Goal: Task Accomplishment & Management: Manage account settings

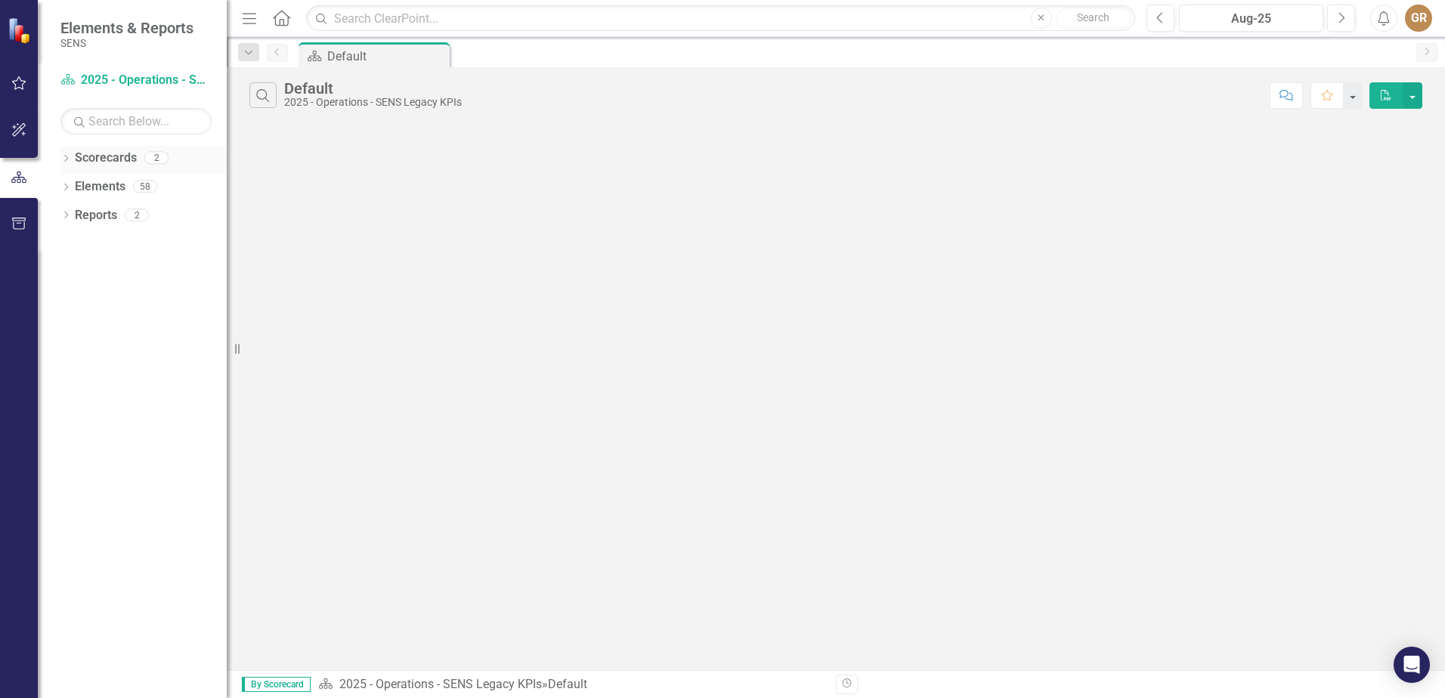
click at [64, 156] on icon "Dropdown" at bounding box center [65, 160] width 11 height 8
click at [138, 218] on link "2025 - Quality" at bounding box center [155, 215] width 144 height 17
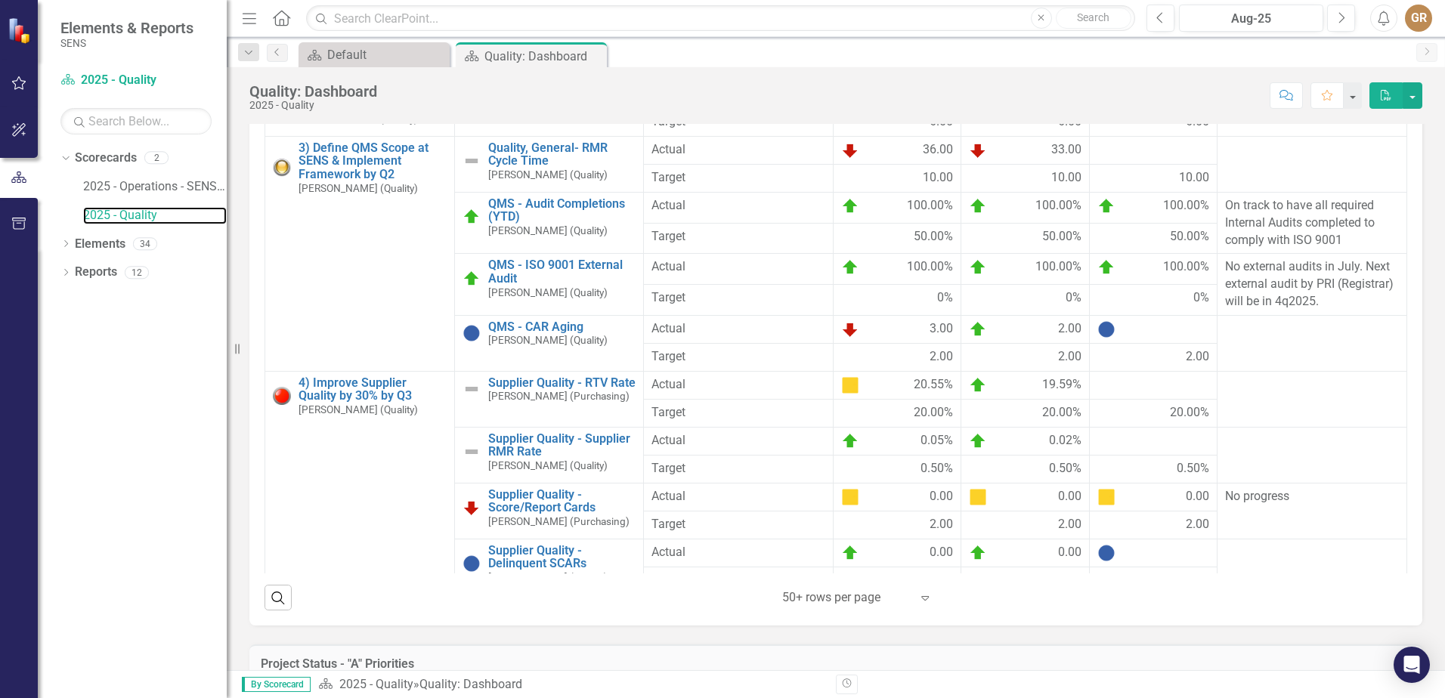
scroll to position [214, 0]
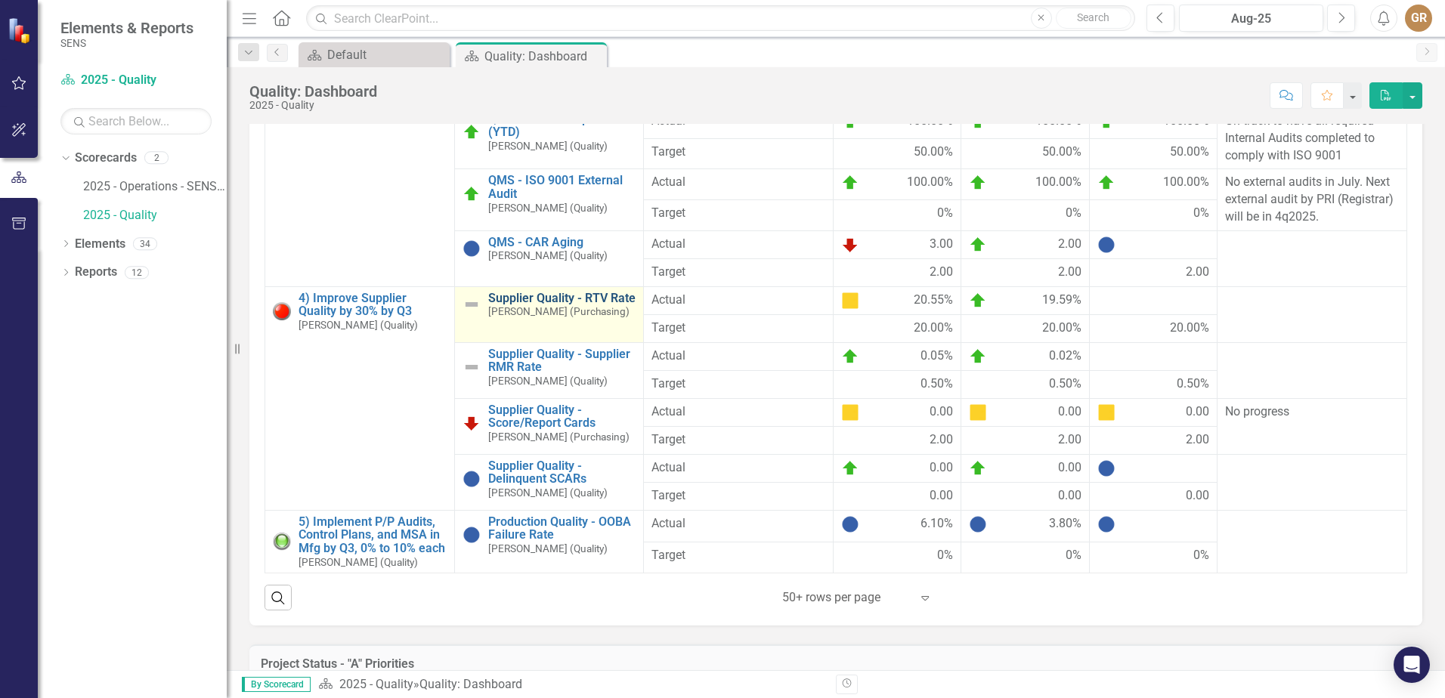
click at [580, 305] on link "Supplier Quality - RTV Rate" at bounding box center [562, 299] width 148 height 14
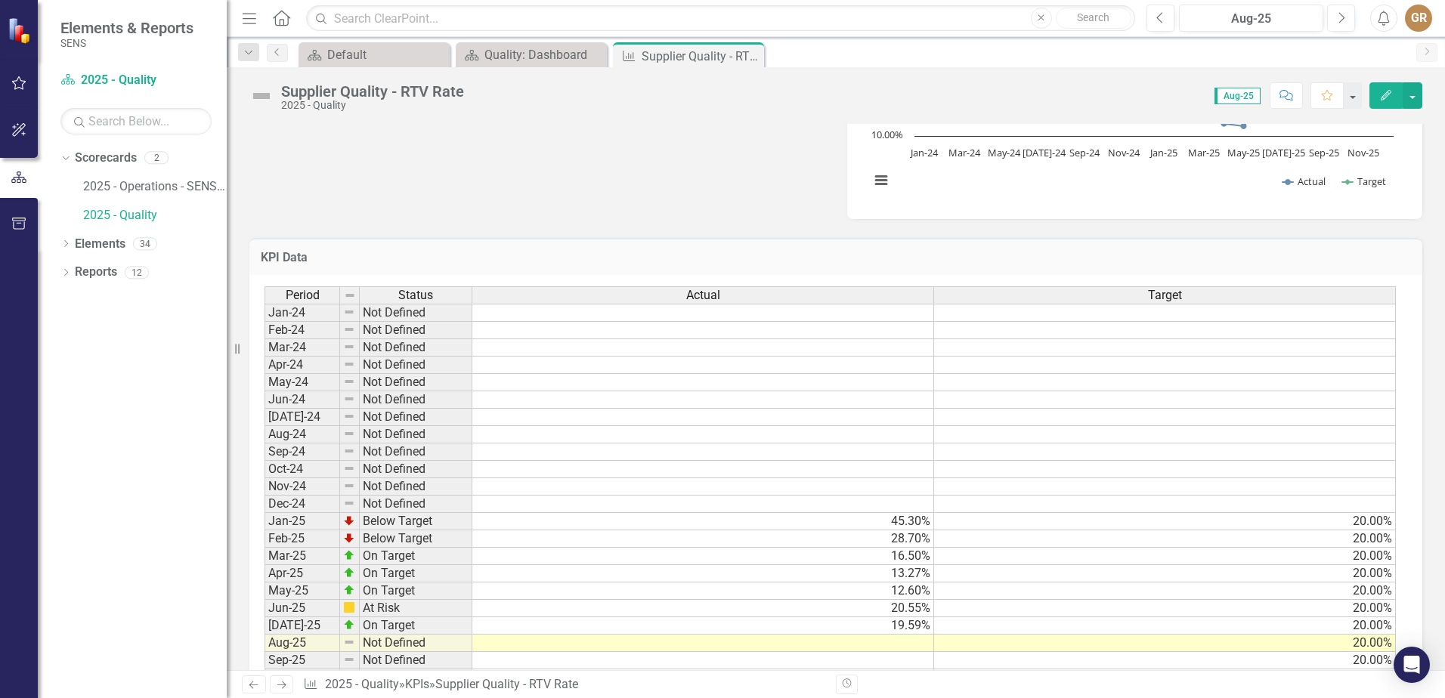
scroll to position [852, 0]
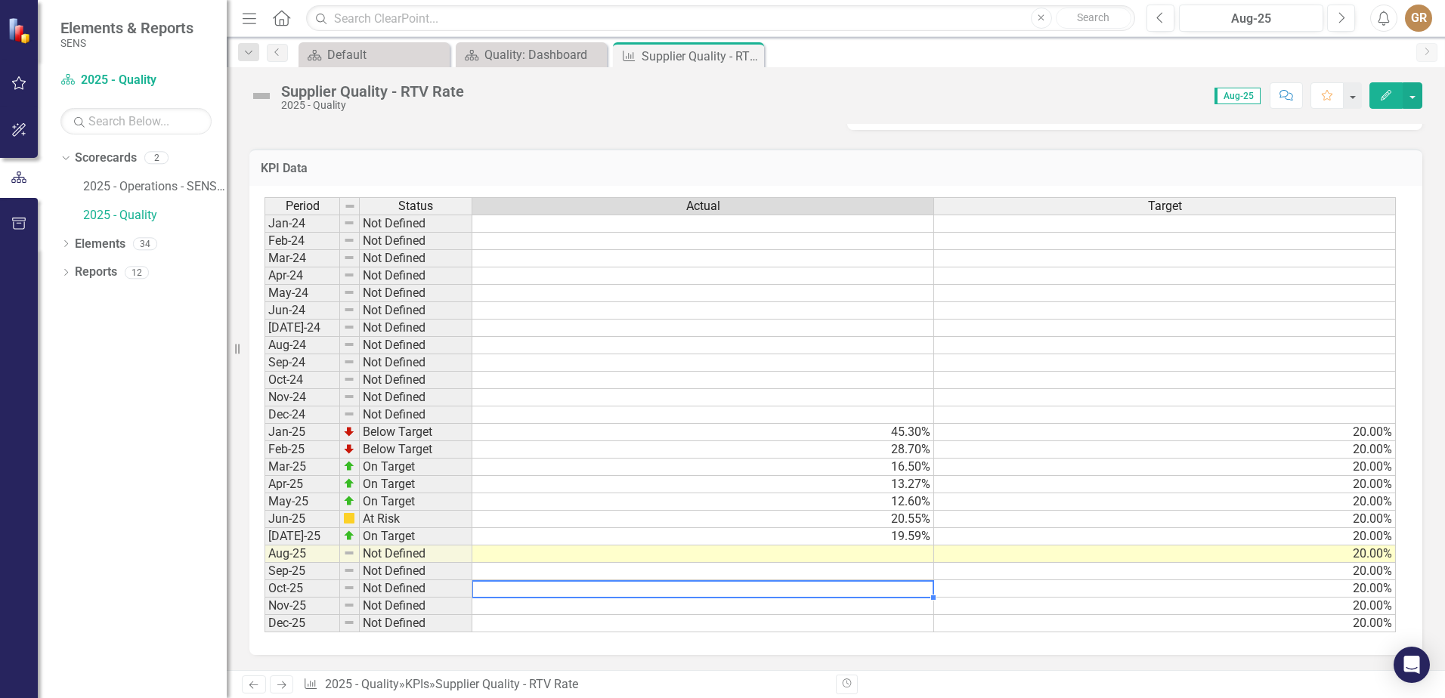
click at [882, 592] on td at bounding box center [703, 588] width 462 height 17
click at [901, 554] on td at bounding box center [703, 554] width 462 height 17
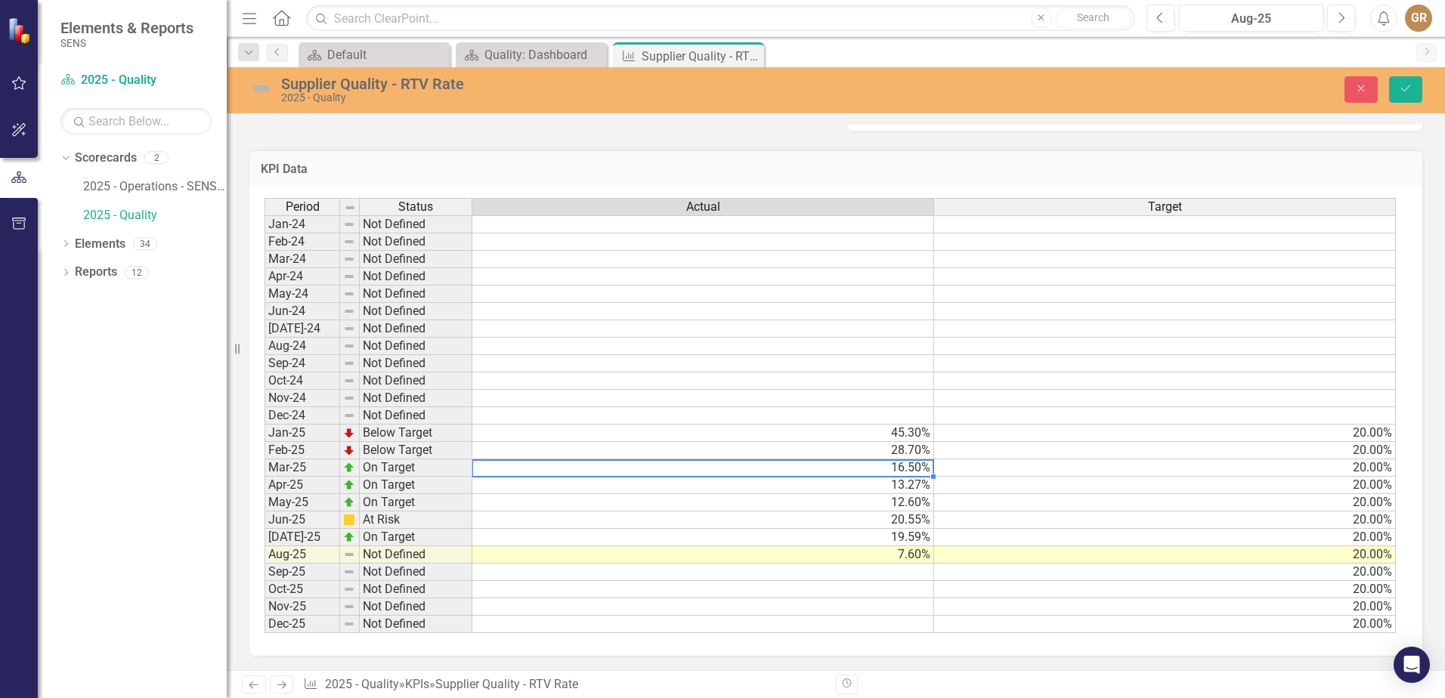
click at [851, 463] on td "16.50%" at bounding box center [703, 467] width 462 height 17
click at [911, 556] on td "7.60%" at bounding box center [703, 554] width 462 height 17
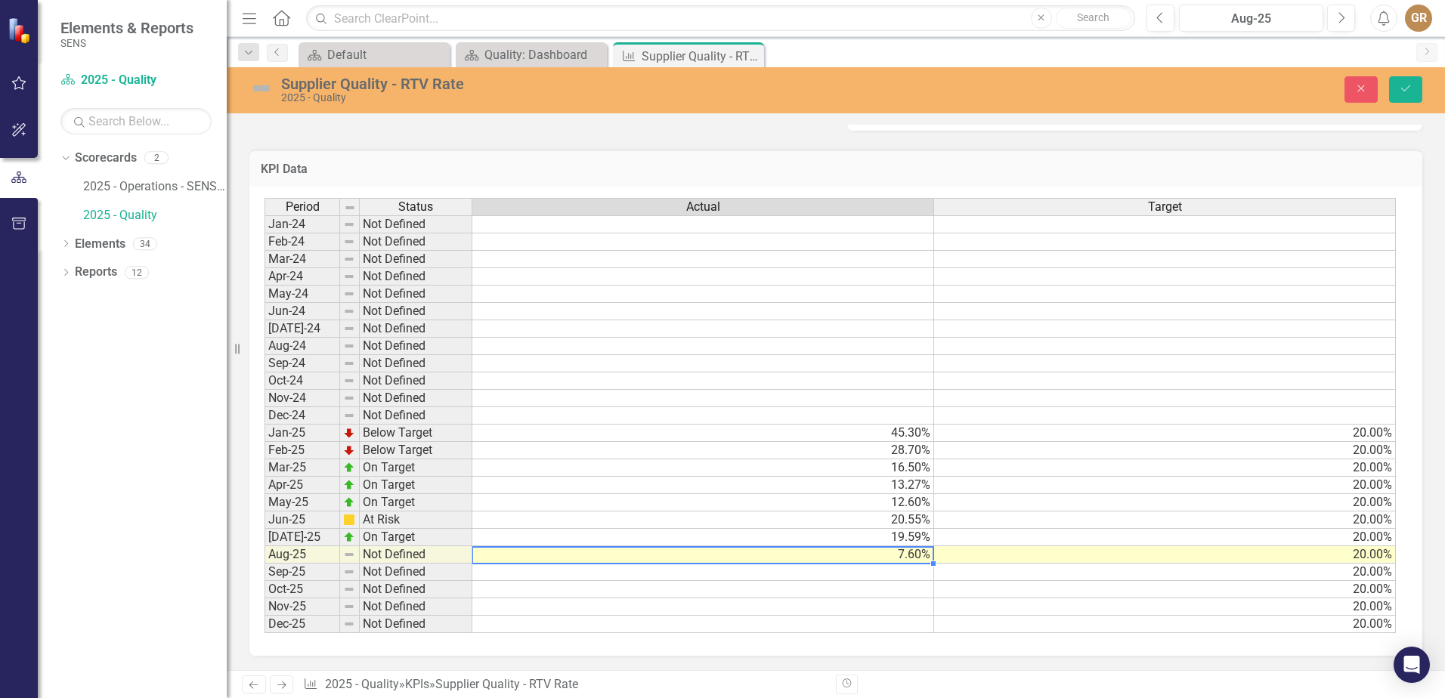
click at [911, 556] on td "7.60%" at bounding box center [703, 554] width 462 height 17
type textarea "7.58"
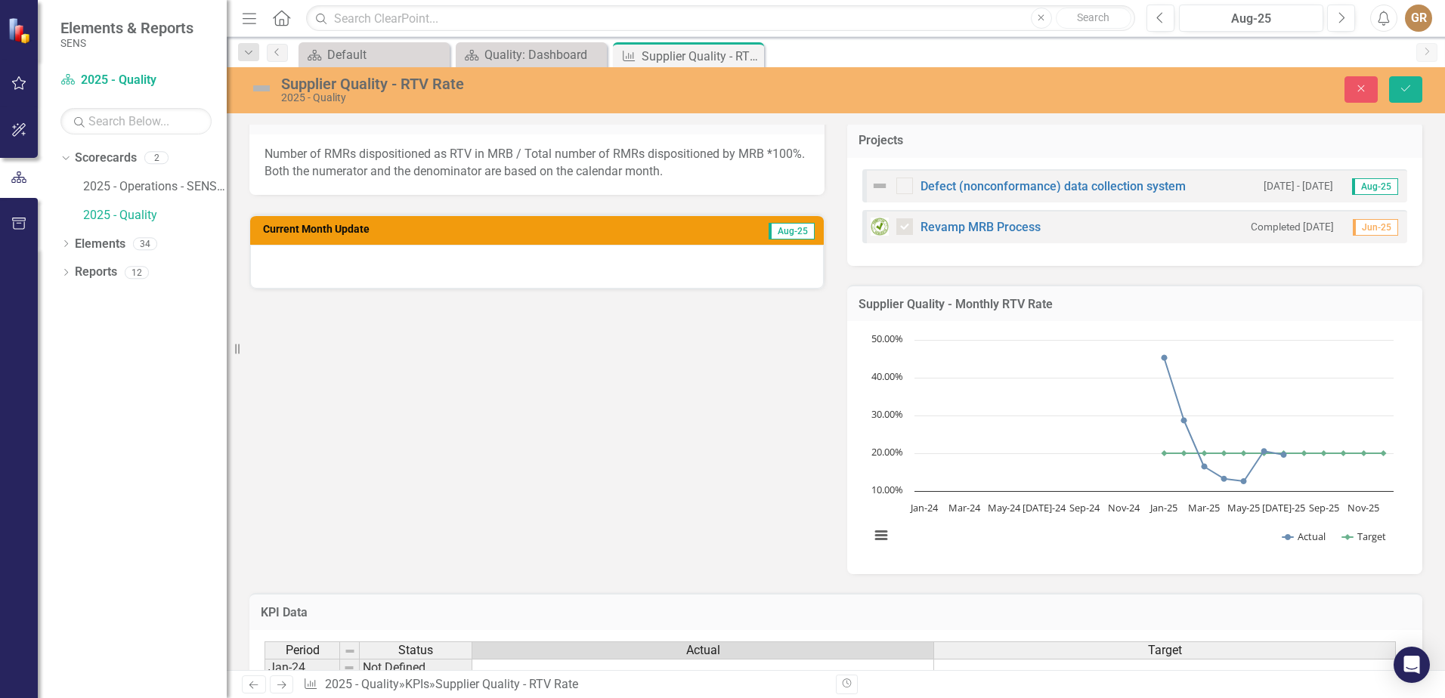
scroll to position [398, 0]
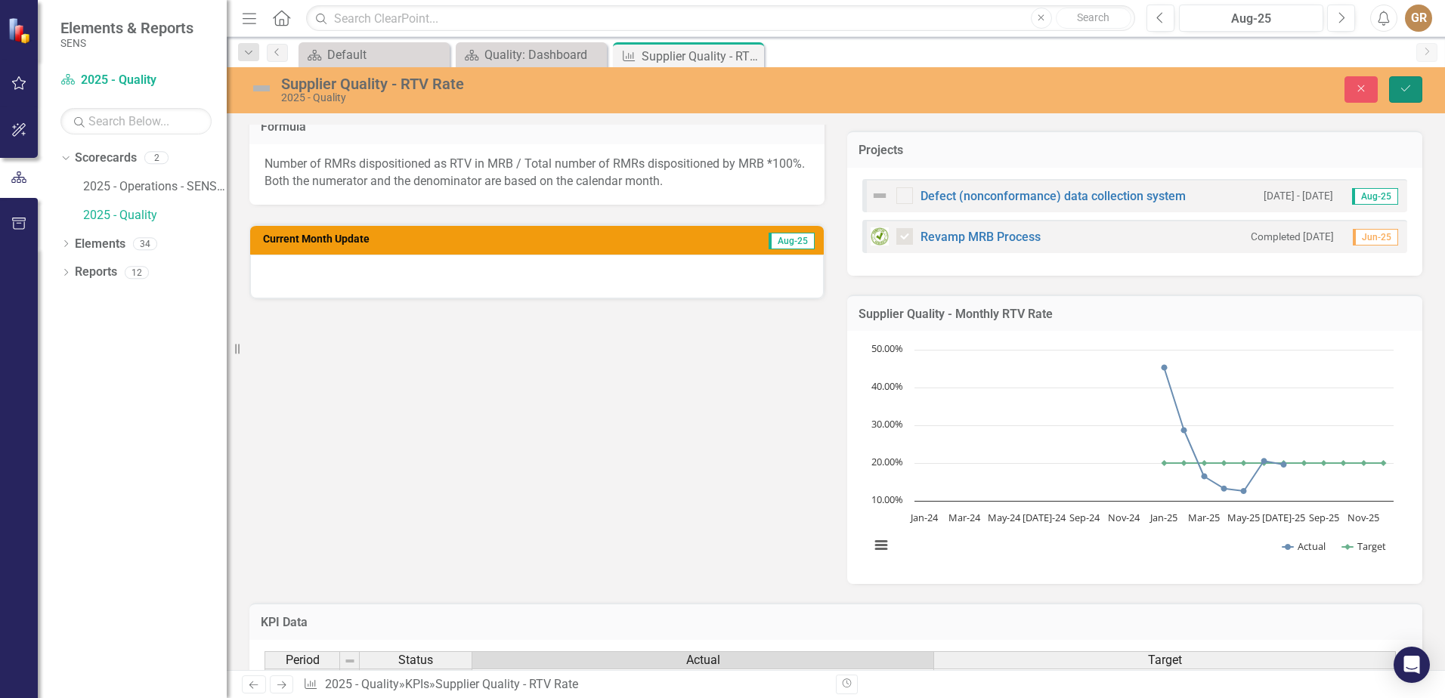
click at [1403, 88] on icon "Save" at bounding box center [1406, 88] width 14 height 11
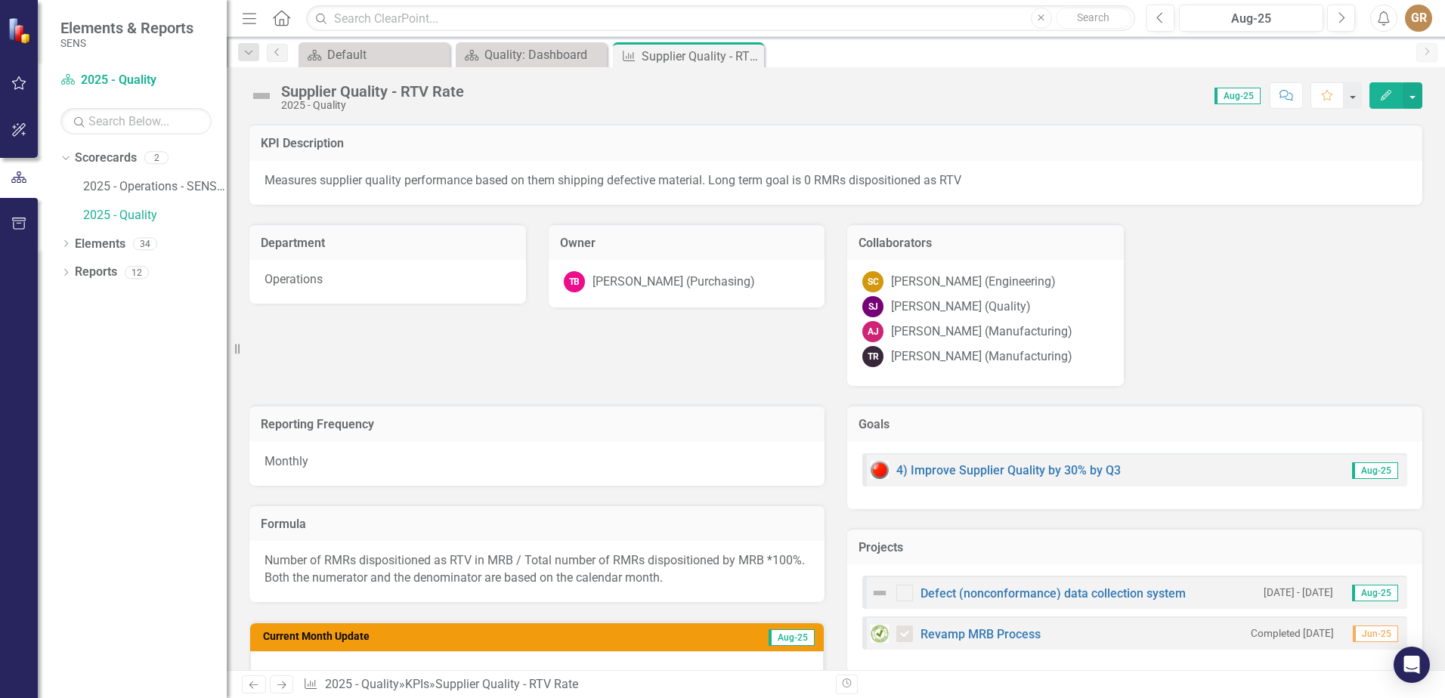
checkbox input "true"
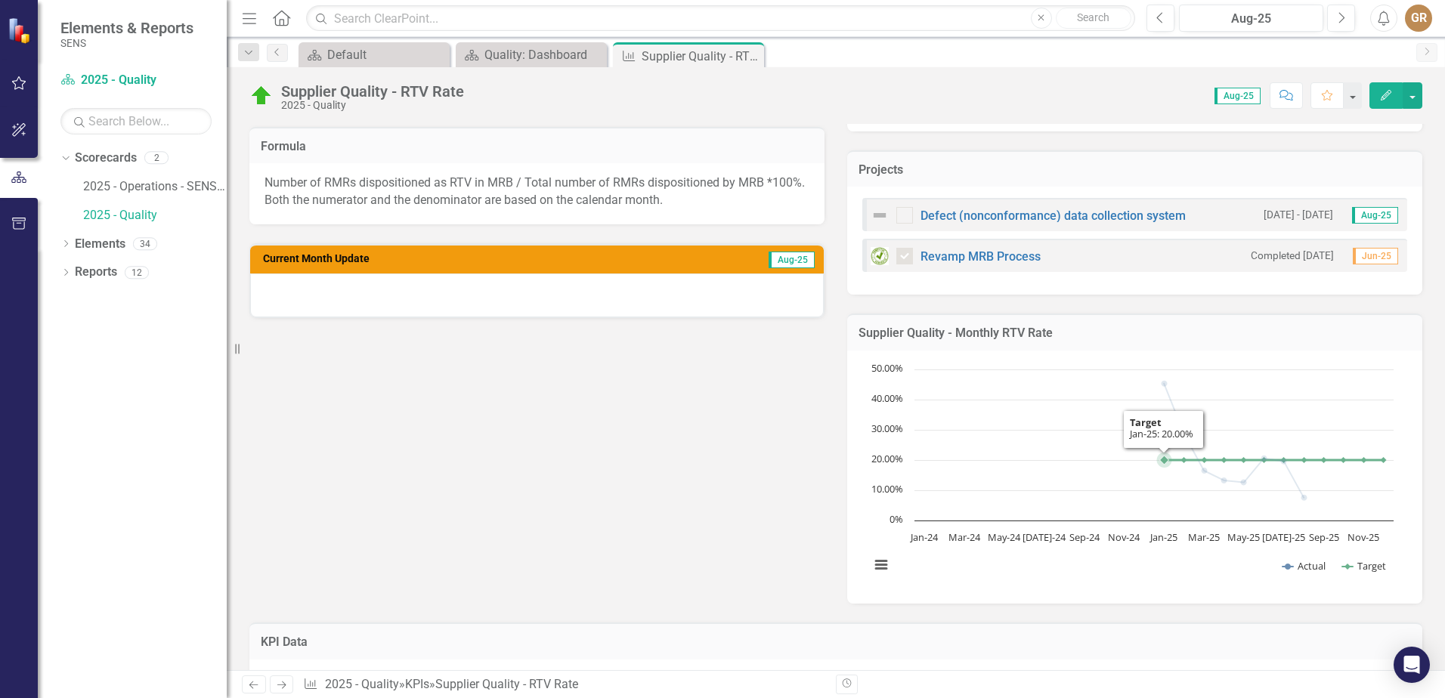
scroll to position [529, 0]
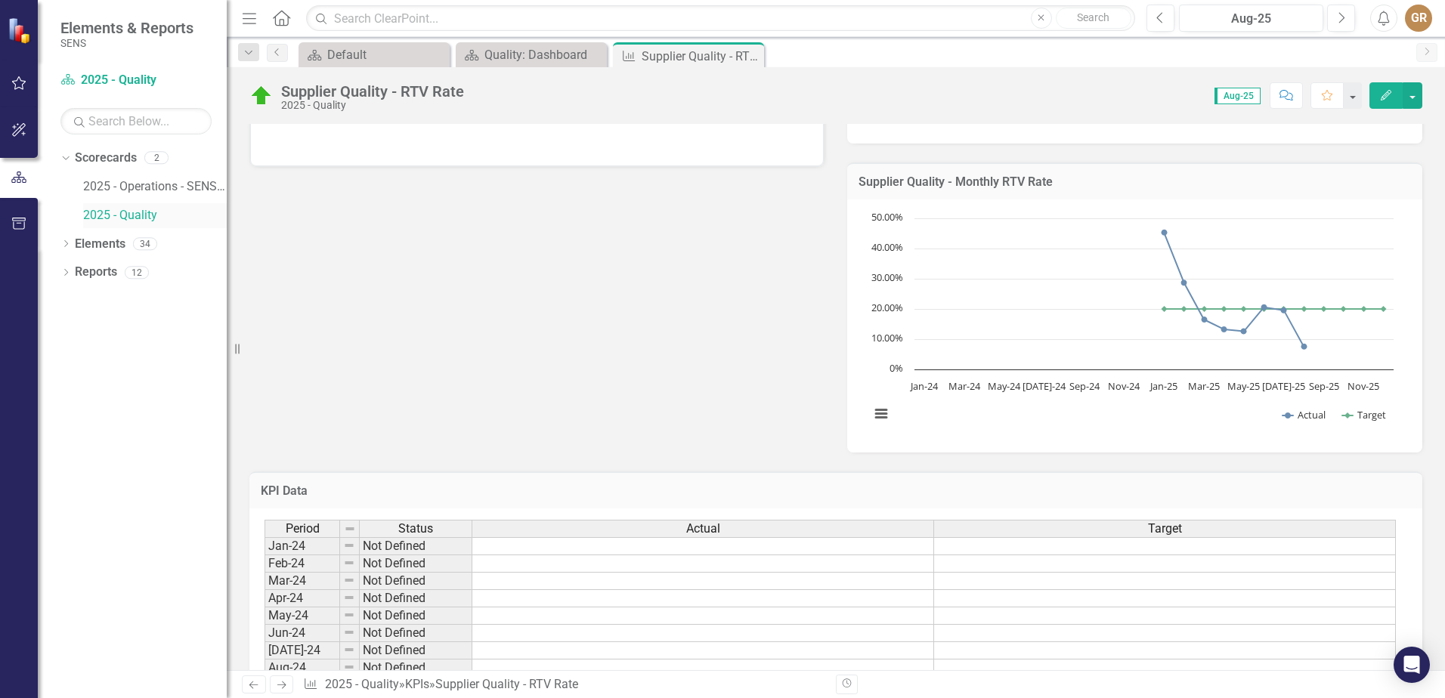
click at [123, 214] on link "2025 - Quality" at bounding box center [155, 215] width 144 height 17
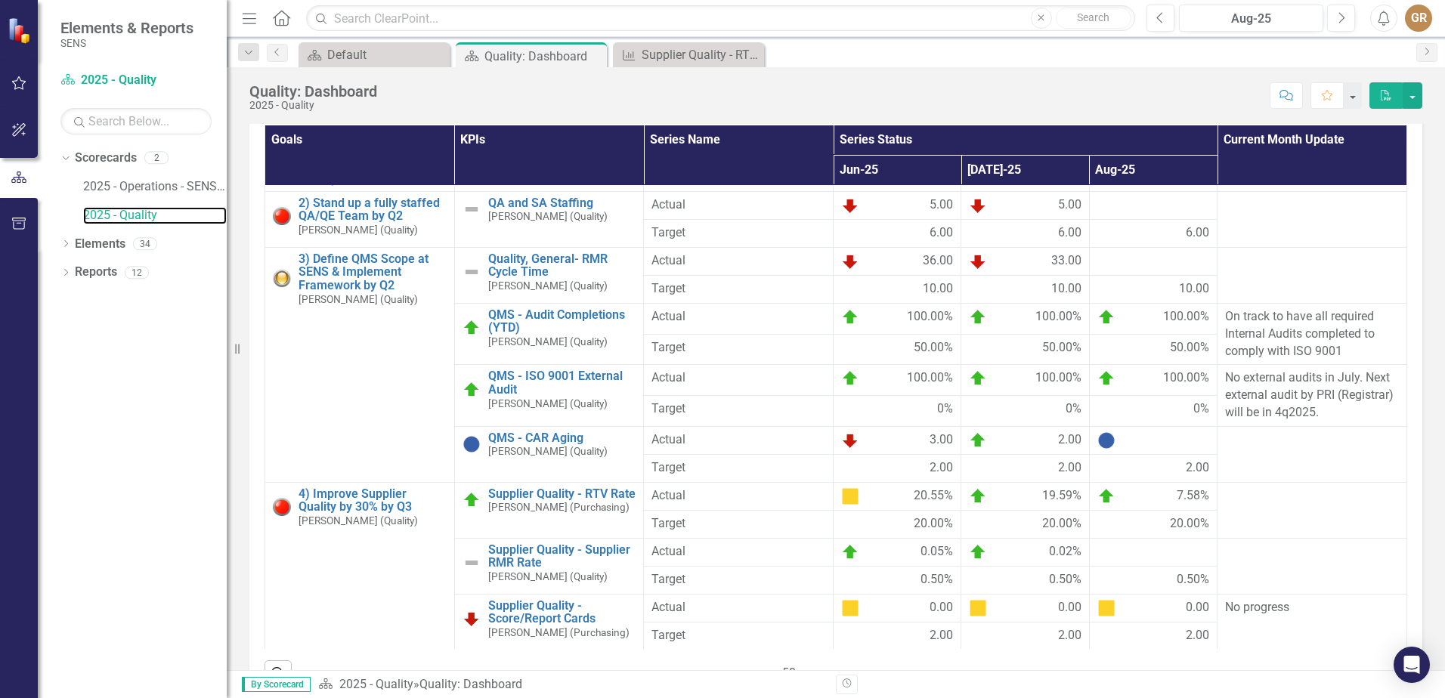
scroll to position [214, 0]
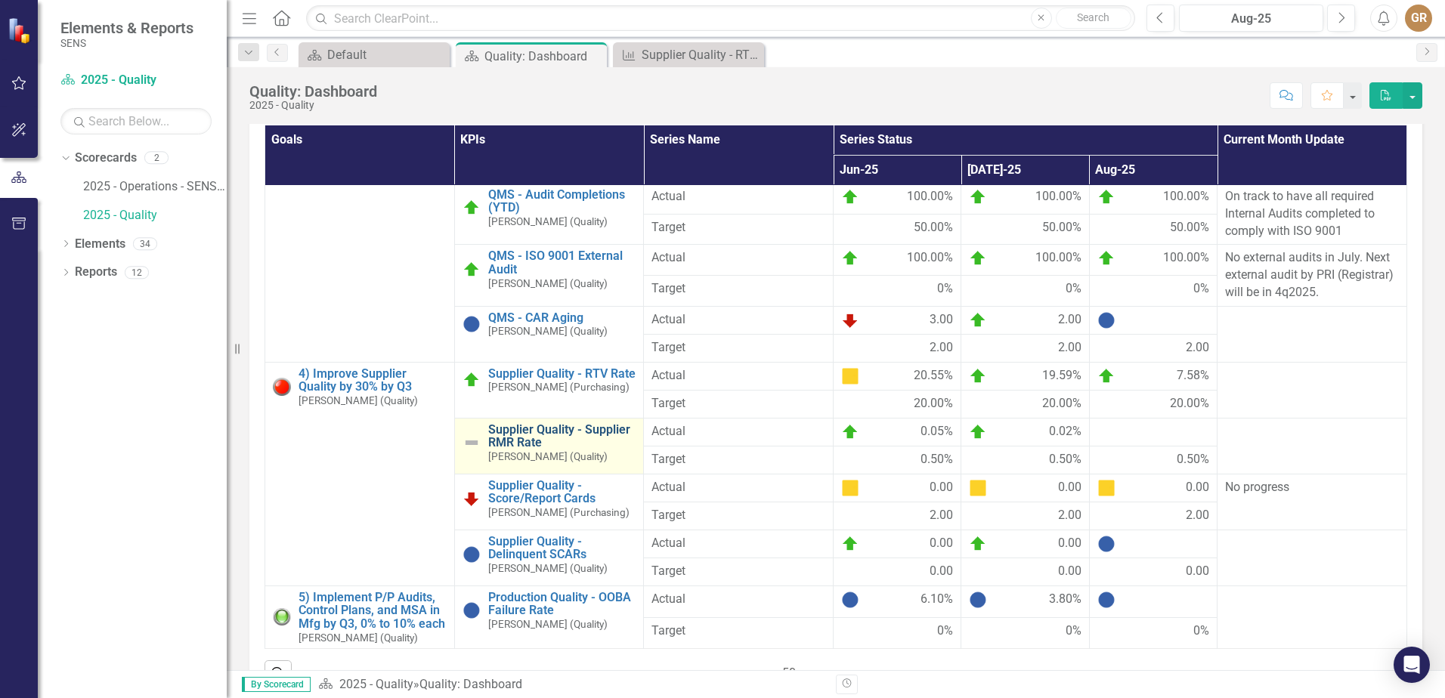
click at [507, 435] on link "Supplier Quality - Supplier RMR Rate" at bounding box center [562, 436] width 148 height 26
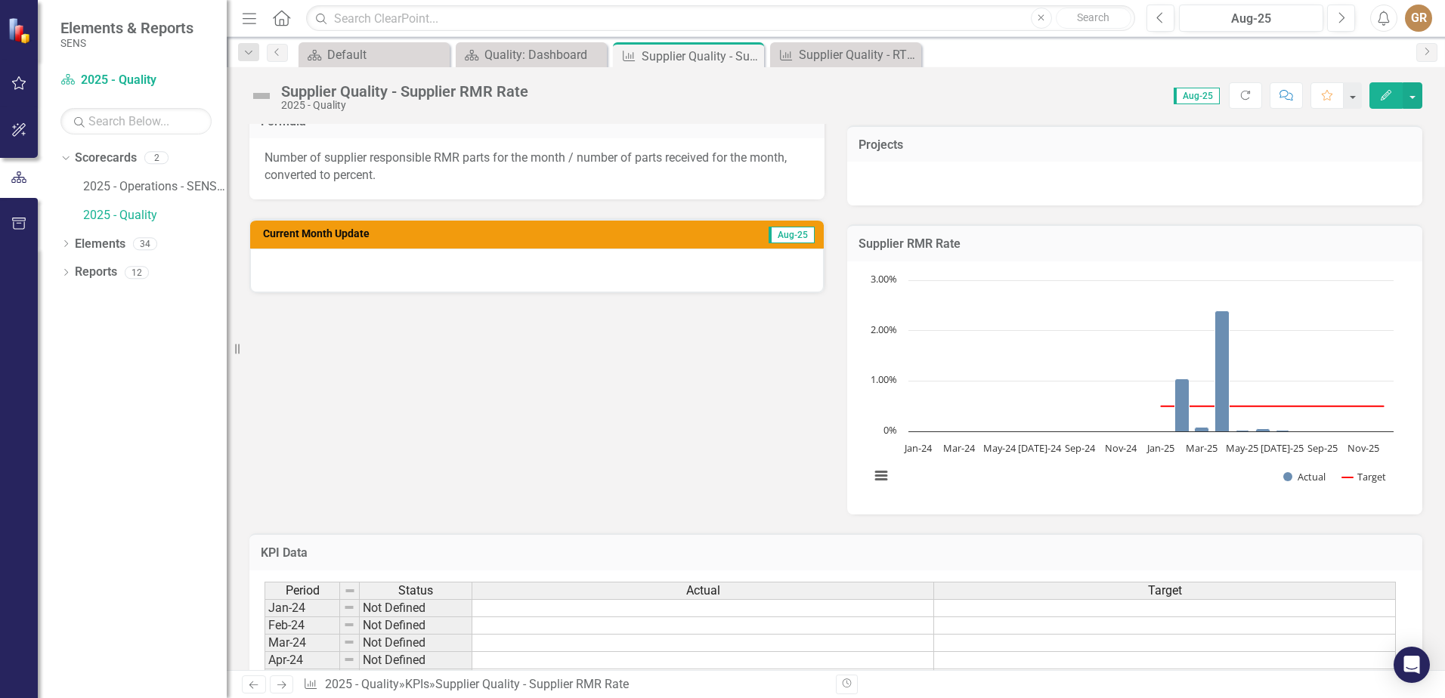
scroll to position [756, 0]
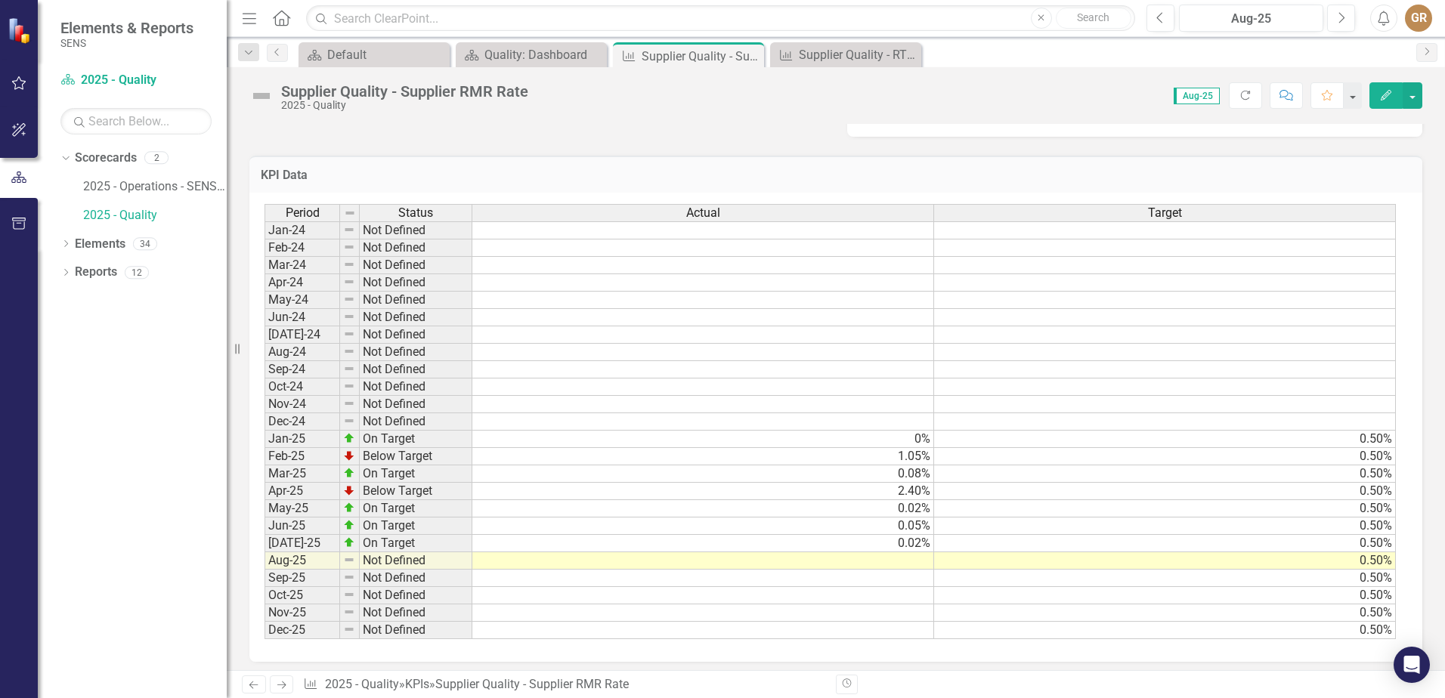
click at [909, 564] on td at bounding box center [703, 560] width 462 height 17
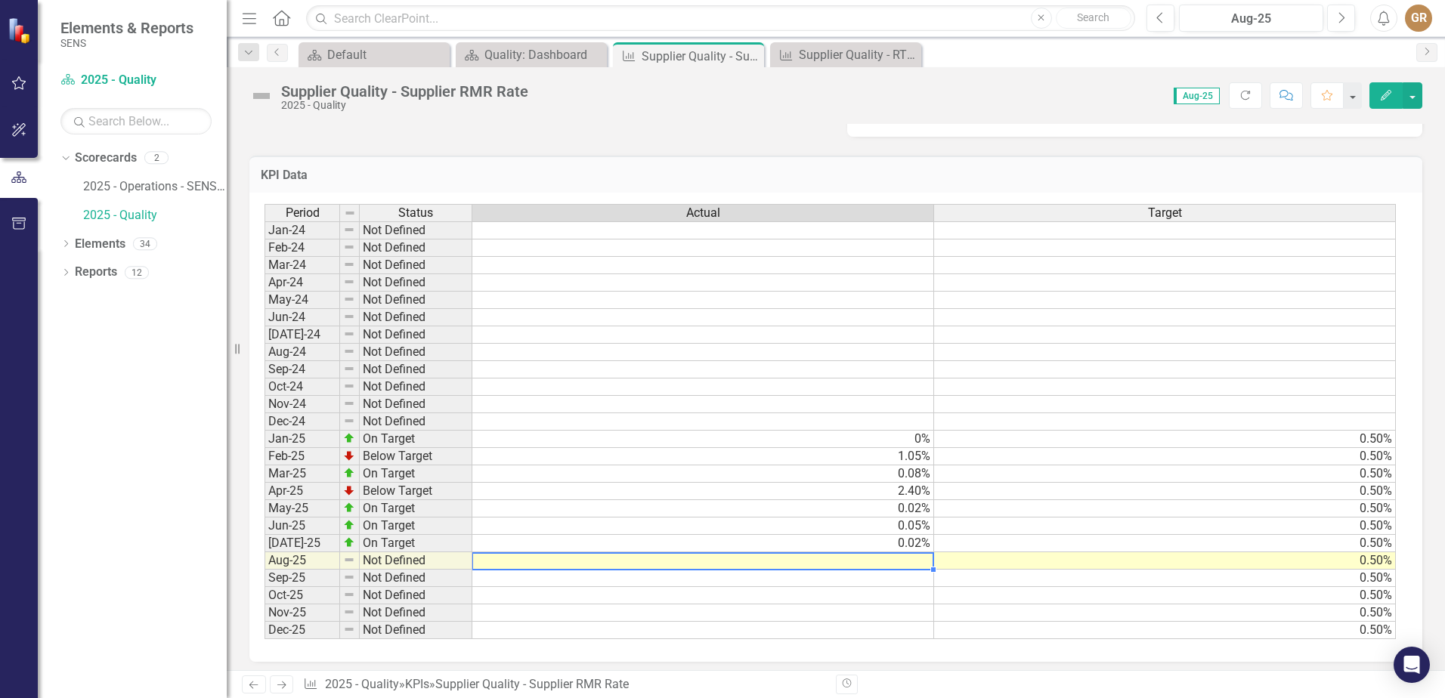
click at [909, 564] on td at bounding box center [703, 560] width 462 height 17
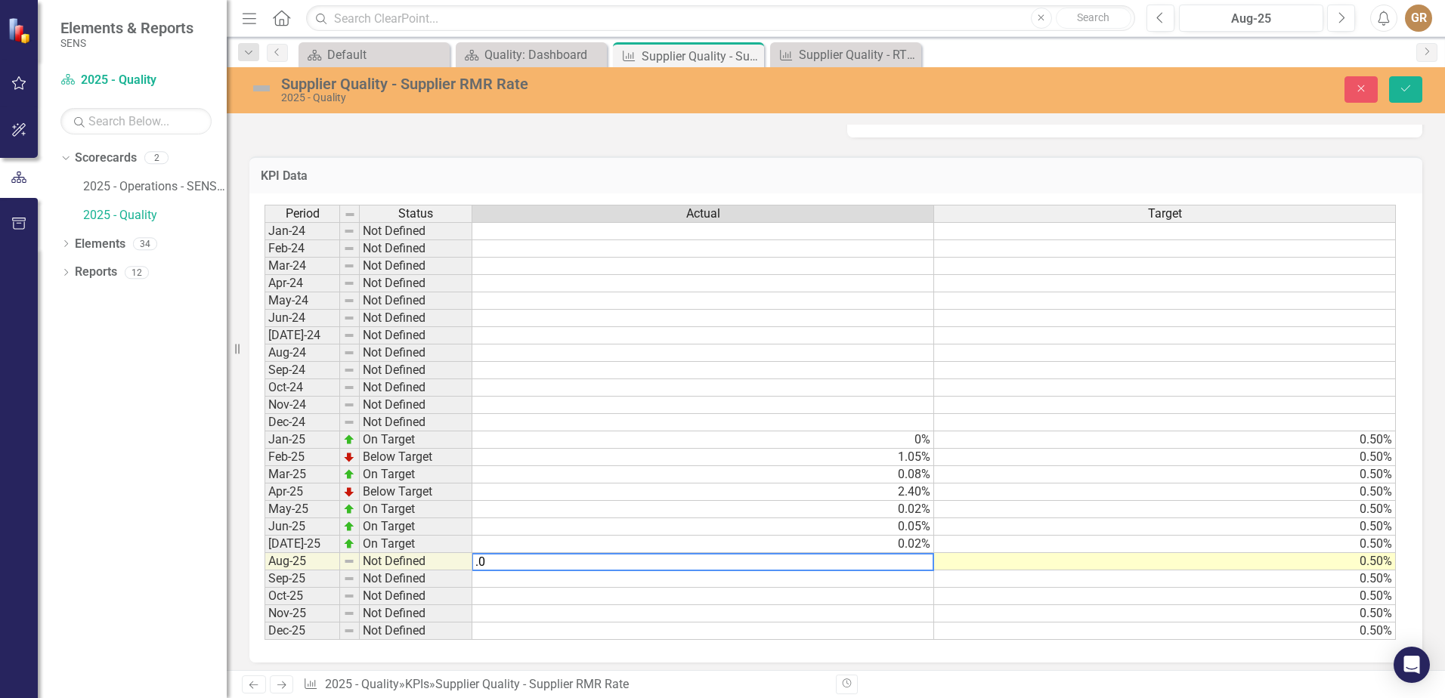
type textarea ".06"
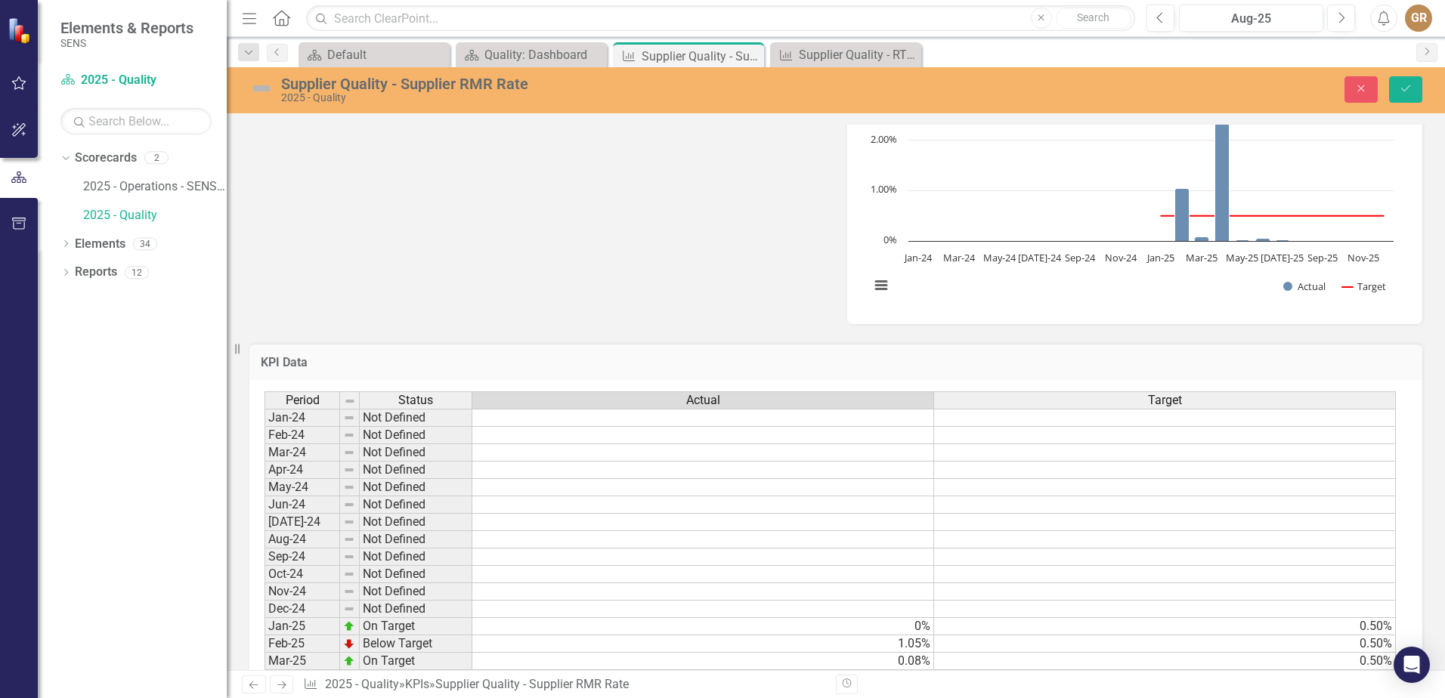
scroll to position [763, 0]
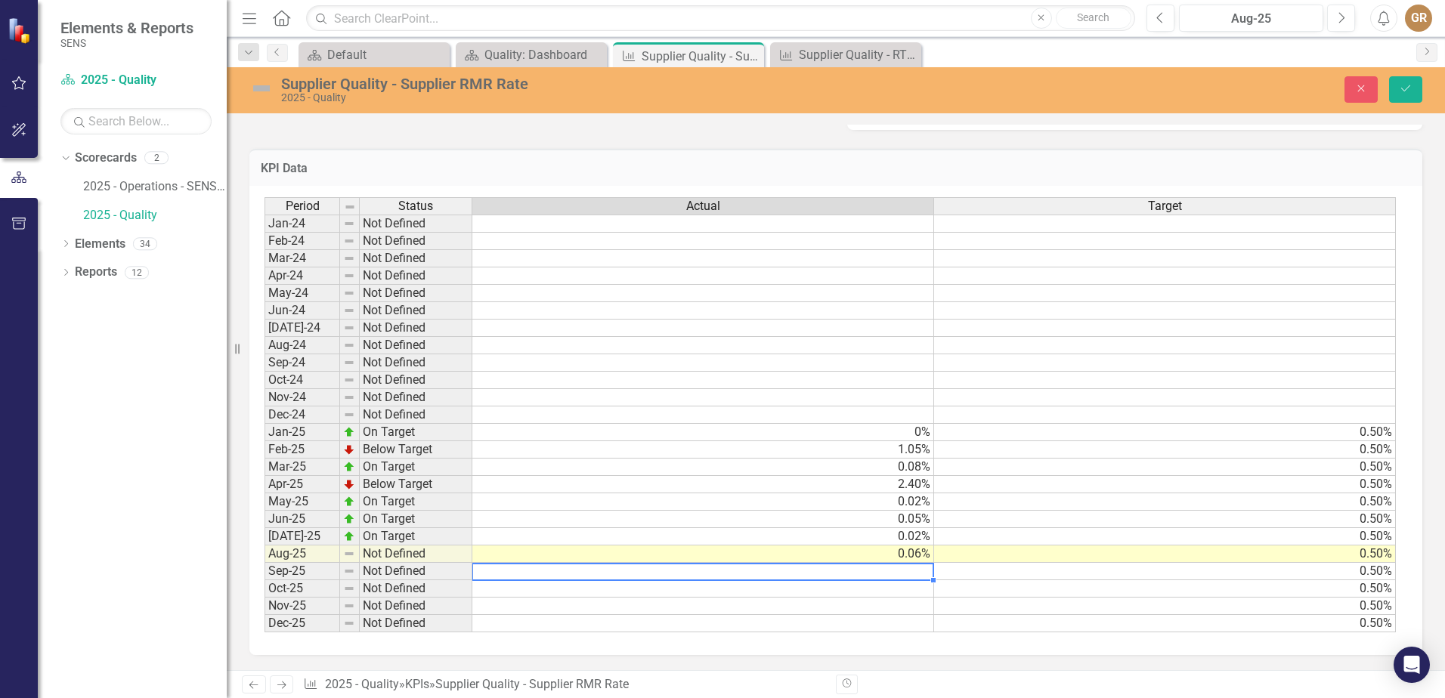
click at [892, 555] on td "0.06%" at bounding box center [703, 554] width 462 height 17
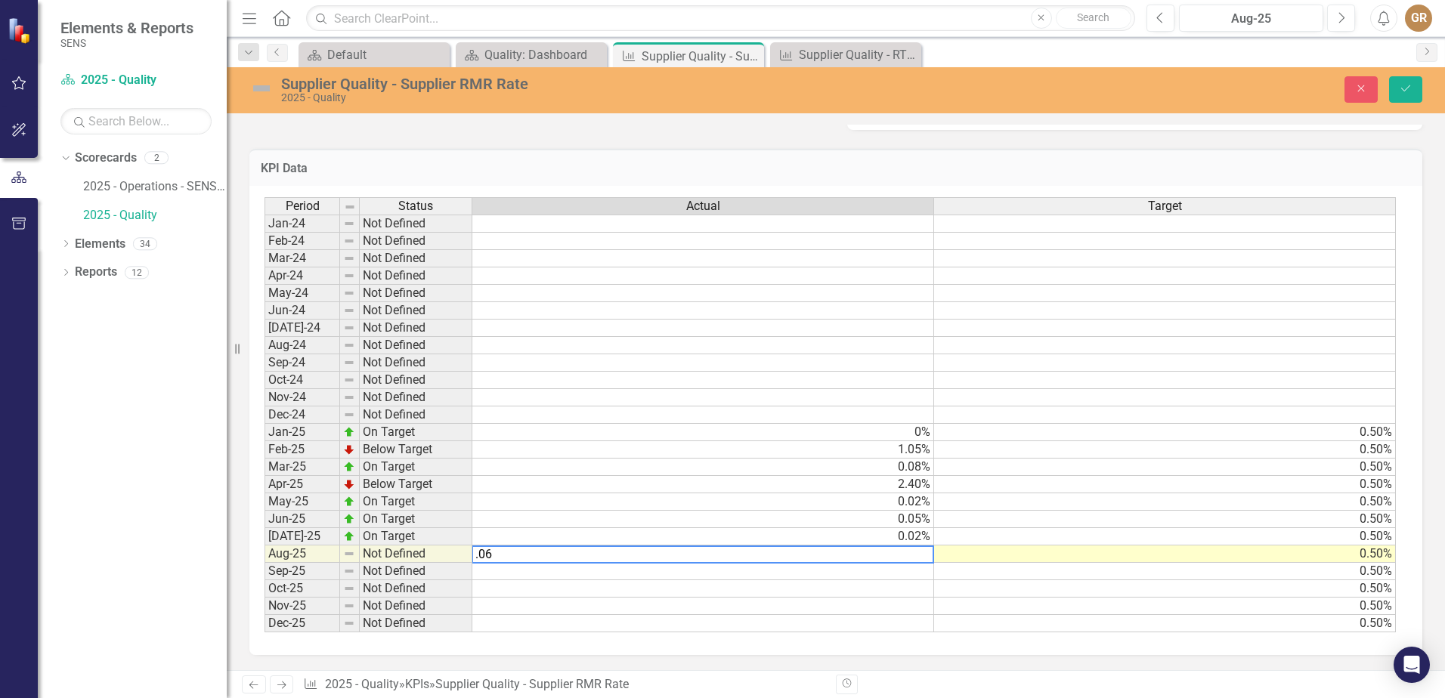
type textarea ".006"
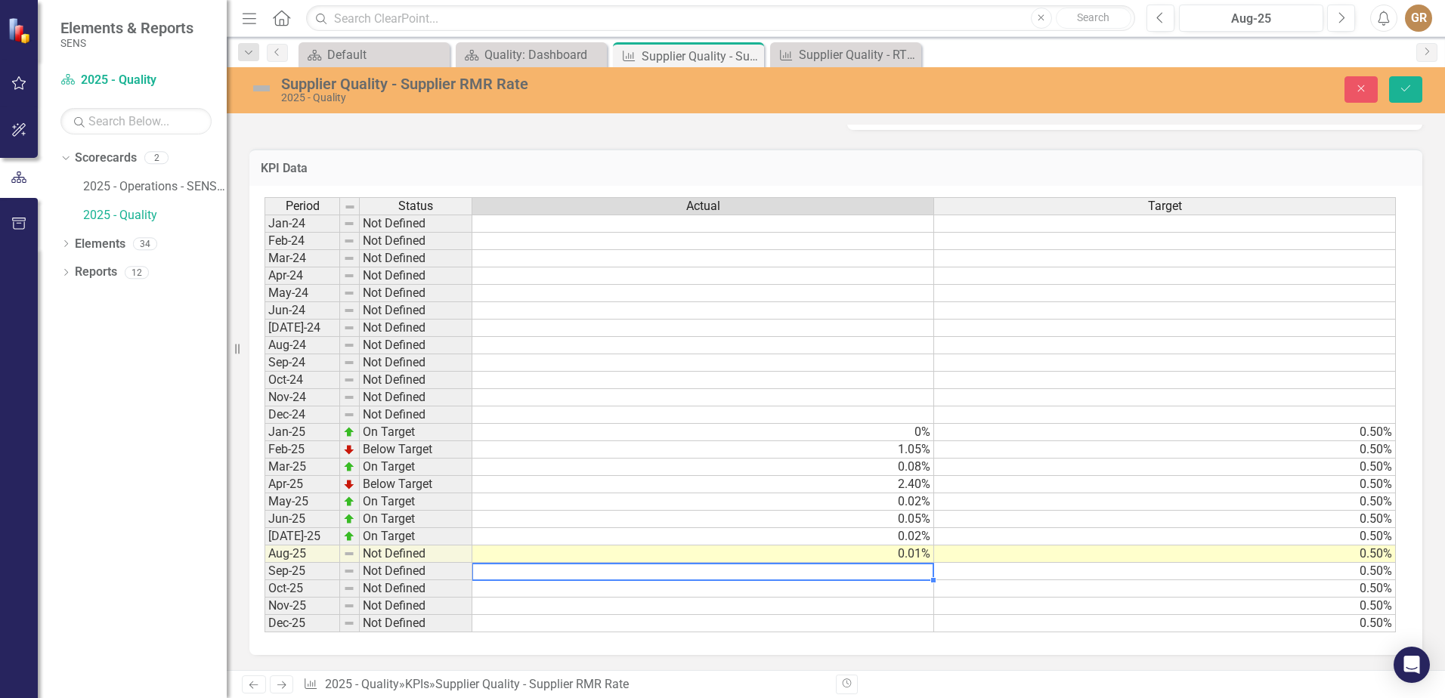
drag, startPoint x: 1072, startPoint y: 447, endPoint x: 1093, endPoint y: 500, distance: 57.7
click at [1093, 500] on tbody "Jan-24 Not Defined Feb-24 Not Defined Mar-24 Not Defined Apr-24 Not Defined May…" at bounding box center [829, 424] width 1131 height 418
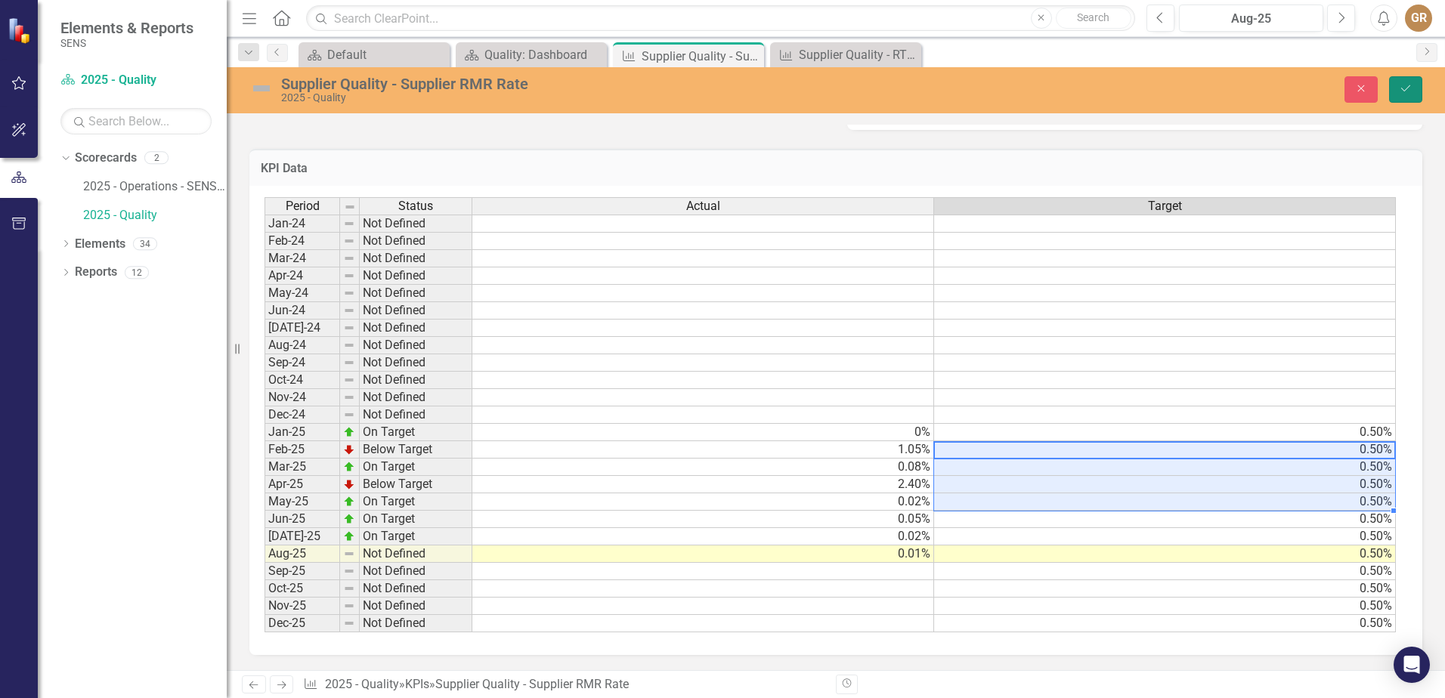
click at [1407, 93] on icon "Save" at bounding box center [1406, 88] width 14 height 11
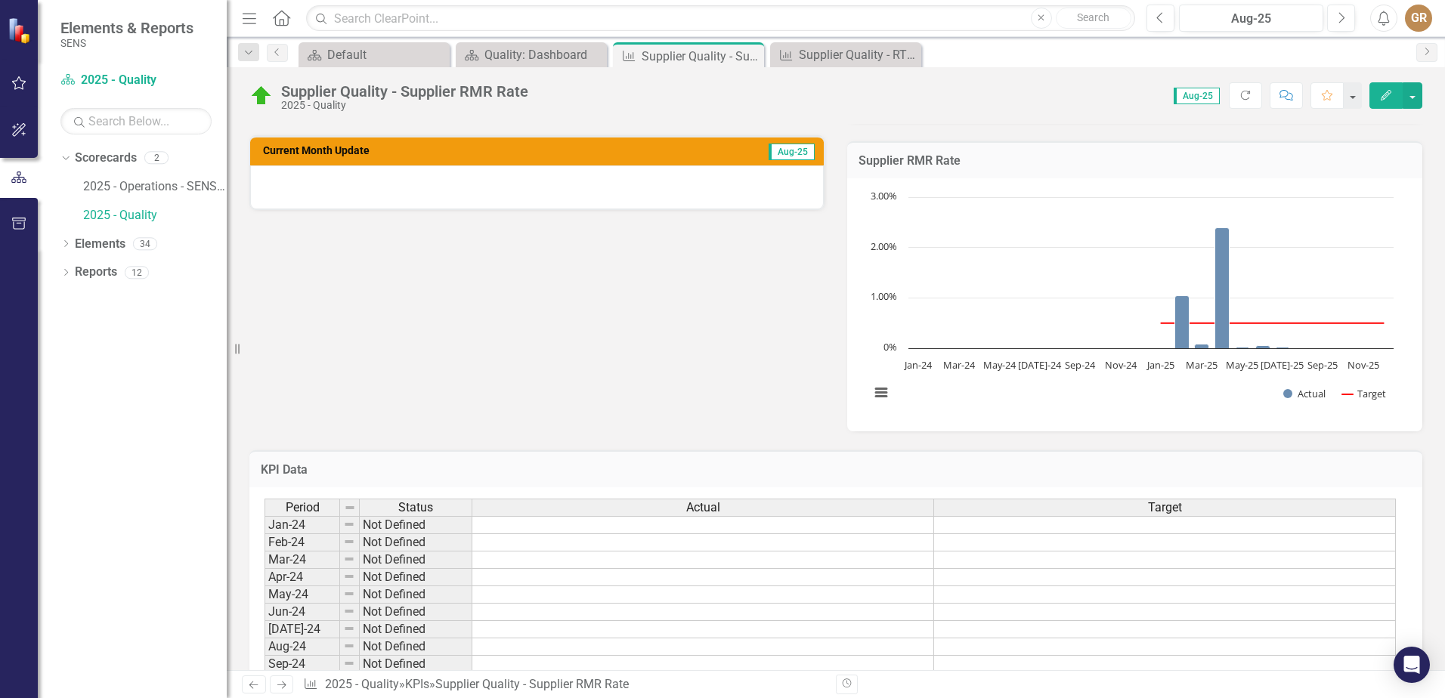
scroll to position [460, 0]
